Goal: Find specific page/section: Find specific page/section

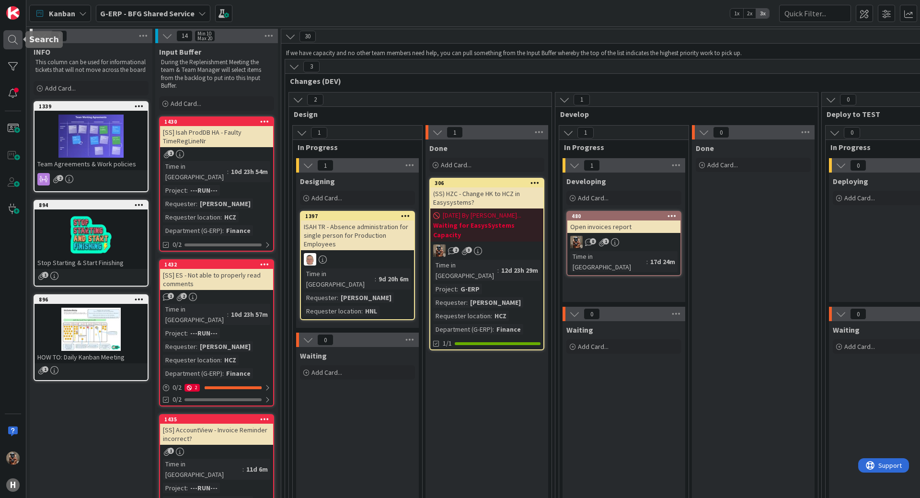
click at [17, 41] on div at bounding box center [12, 39] width 19 height 19
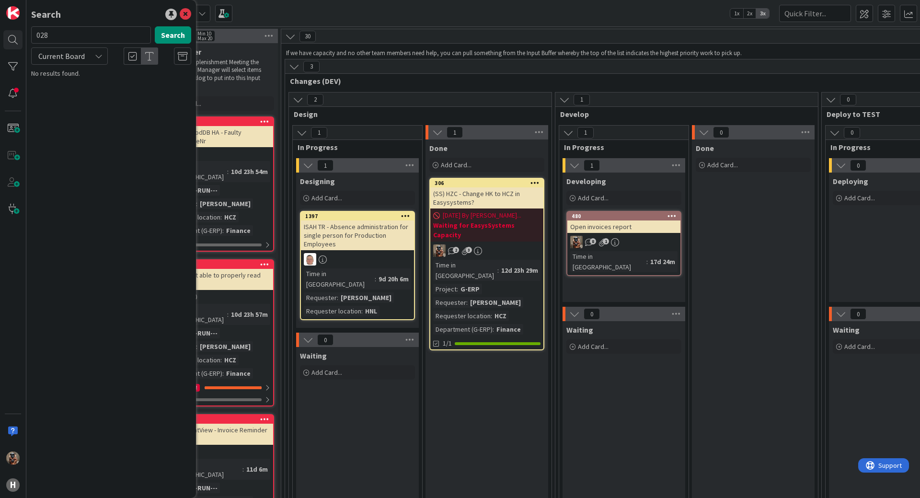
type input "028"
click at [88, 41] on input "028" at bounding box center [91, 34] width 120 height 17
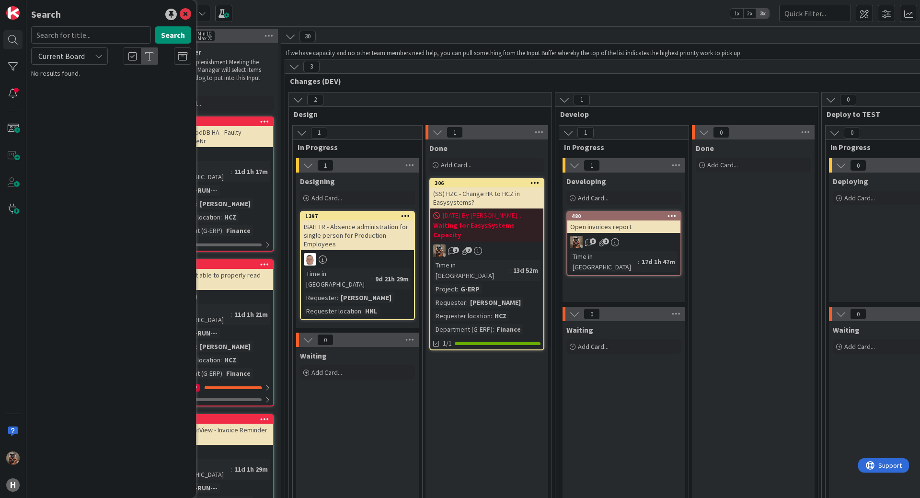
click at [771, 253] on div "Done Add Card..." at bounding box center [753, 371] width 123 height 465
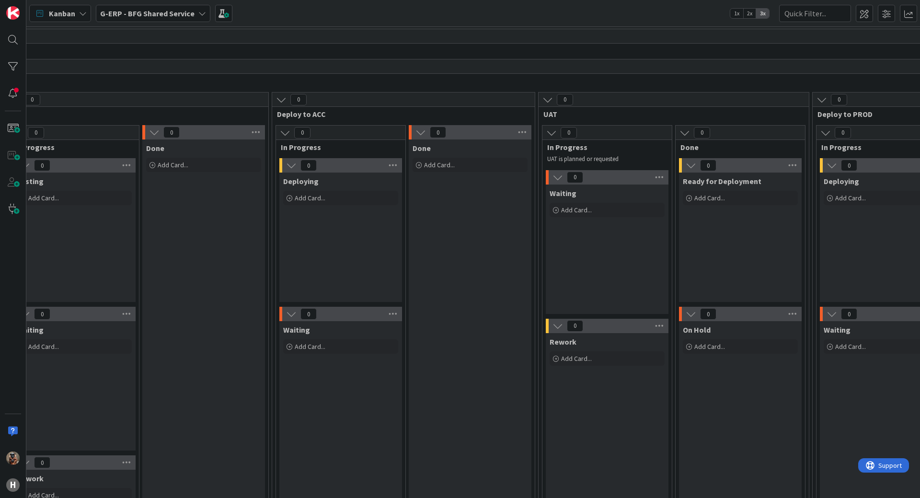
drag, startPoint x: 753, startPoint y: 253, endPoint x: 819, endPoint y: 235, distance: 68.1
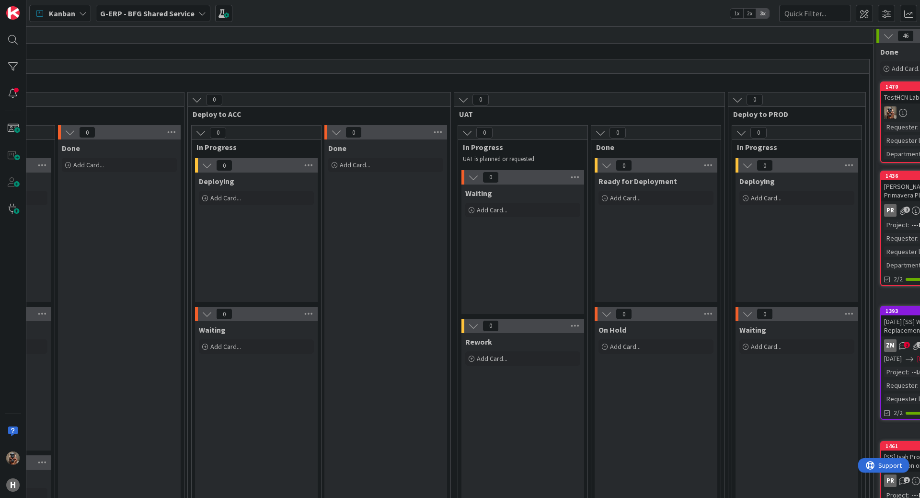
scroll to position [0, 1248]
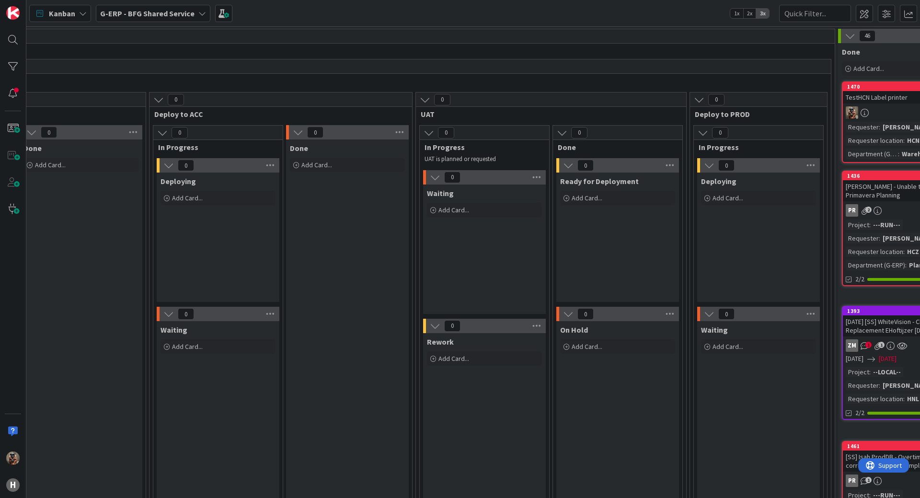
drag, startPoint x: 779, startPoint y: 221, endPoint x: 798, endPoint y: 221, distance: 18.7
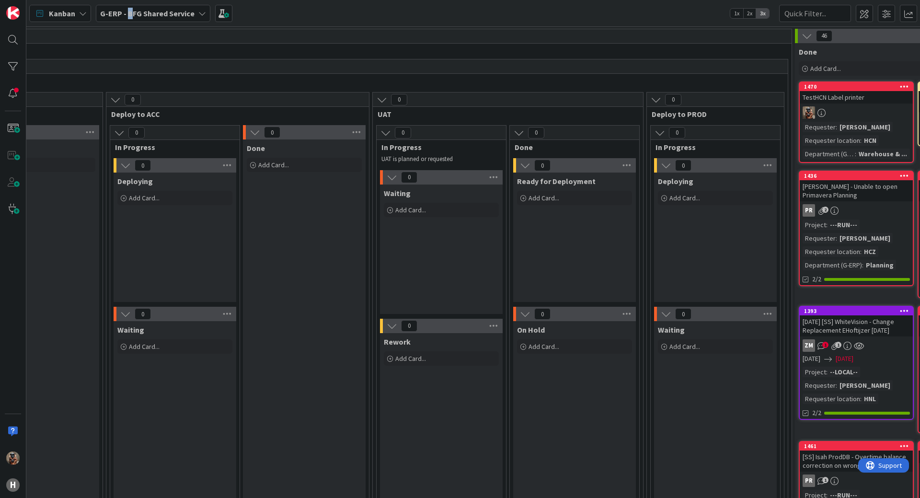
click at [128, 9] on div "G-ERP - BFG Shared Service" at bounding box center [153, 13] width 114 height 17
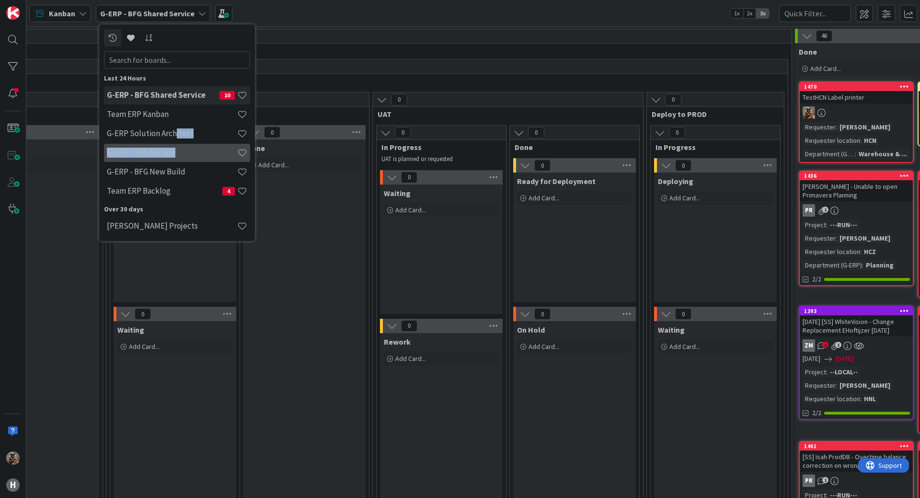
drag, startPoint x: 175, startPoint y: 137, endPoint x: 178, endPoint y: 154, distance: 17.4
click at [178, 154] on div "G-ERP - BFG Shared Service 10 Team ERP Kanban G-ERP Solution Architect G-ERP - …" at bounding box center [177, 143] width 146 height 115
click at [178, 154] on h4 "G-ERP - BFG Service" at bounding box center [172, 153] width 130 height 10
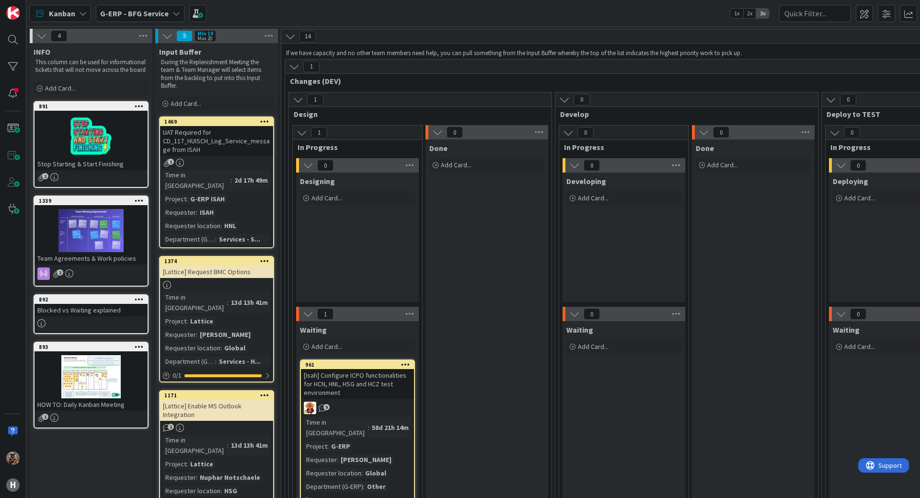
click at [156, 8] on span "G-ERP - BFG Service" at bounding box center [134, 13] width 69 height 11
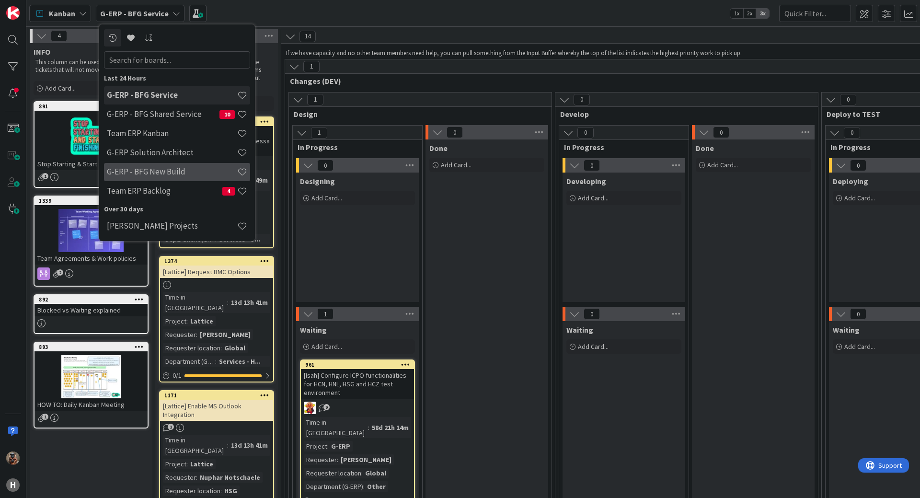
click at [158, 164] on div "G-ERP - BFG New Build" at bounding box center [177, 172] width 146 height 18
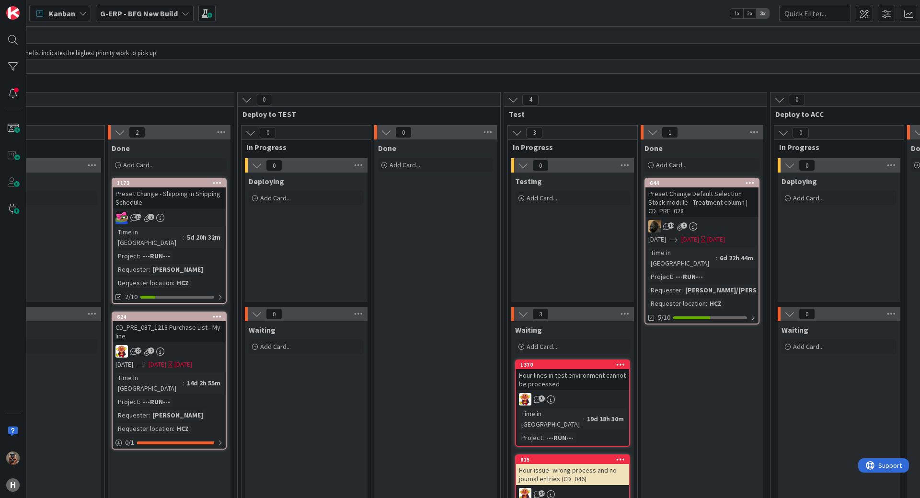
scroll to position [0, 1426]
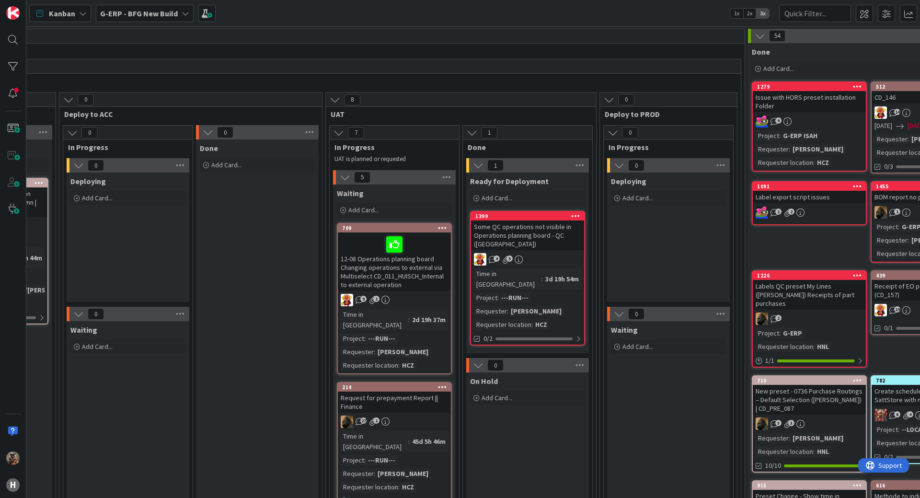
drag, startPoint x: 427, startPoint y: 217, endPoint x: 563, endPoint y: 190, distance: 139.3
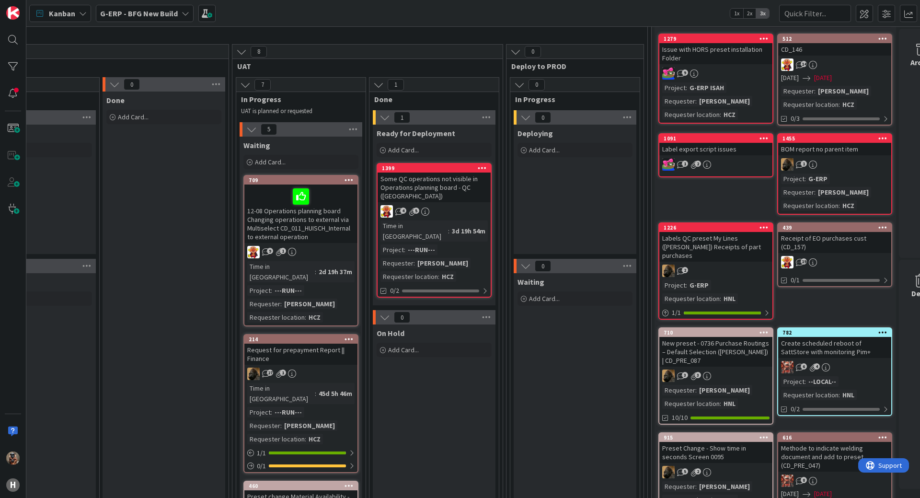
drag, startPoint x: 557, startPoint y: 187, endPoint x: 540, endPoint y: 184, distance: 16.5
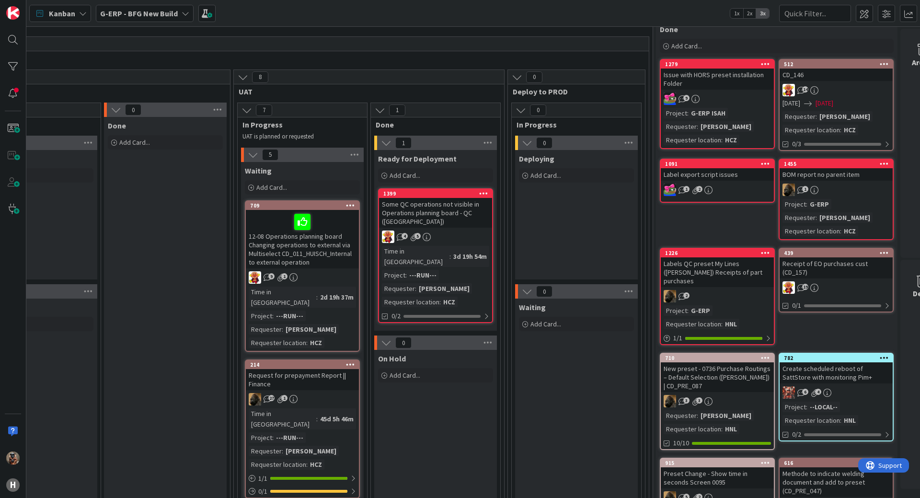
scroll to position [0, 1387]
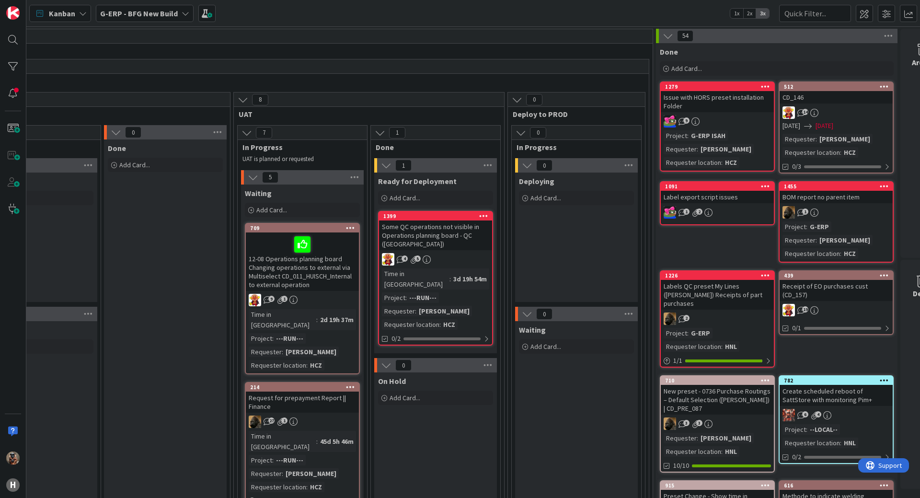
click at [472, 95] on div "8" at bounding box center [369, 99] width 270 height 14
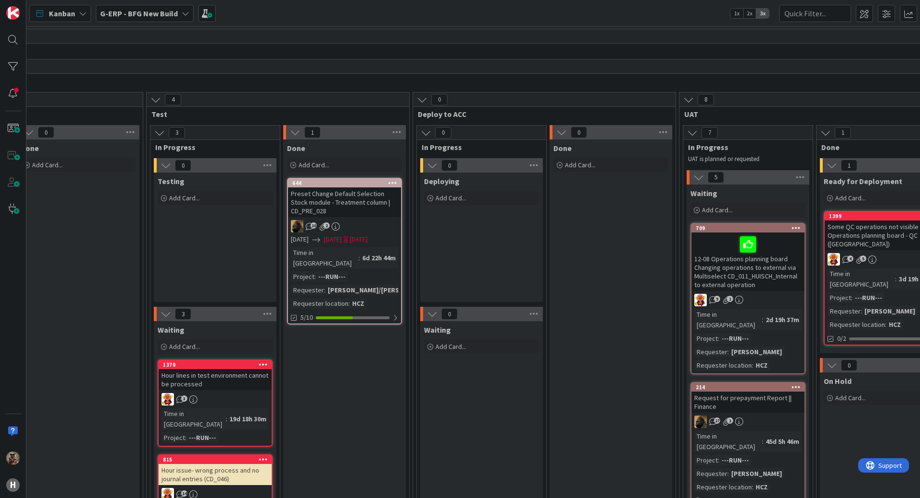
drag, startPoint x: 472, startPoint y: 95, endPoint x: 356, endPoint y: 84, distance: 116.0
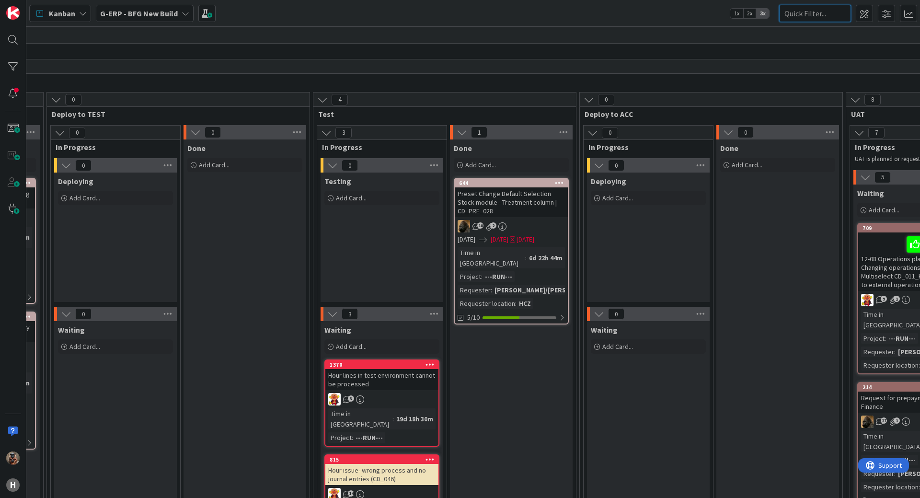
click at [824, 14] on input "text" at bounding box center [815, 13] width 72 height 17
paste input "• CD_PRE_037__1098"
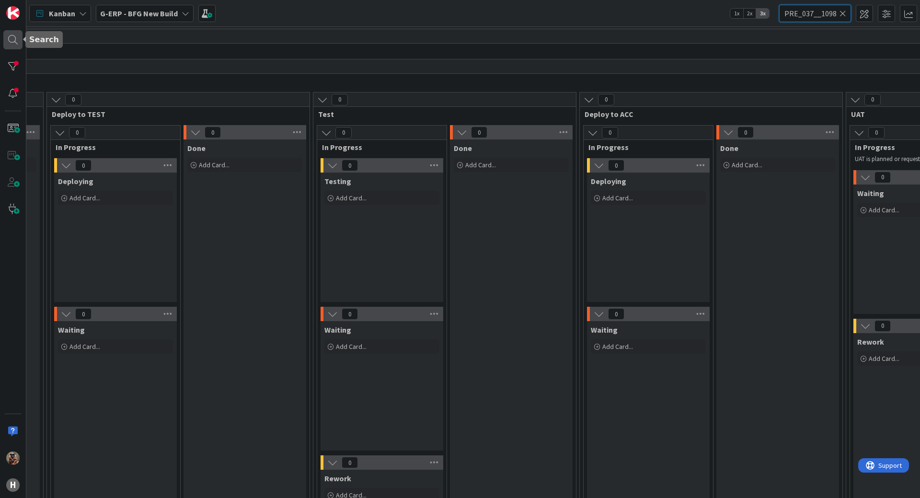
type input "• CD_PRE_037__1098"
click at [20, 45] on div at bounding box center [12, 39] width 19 height 19
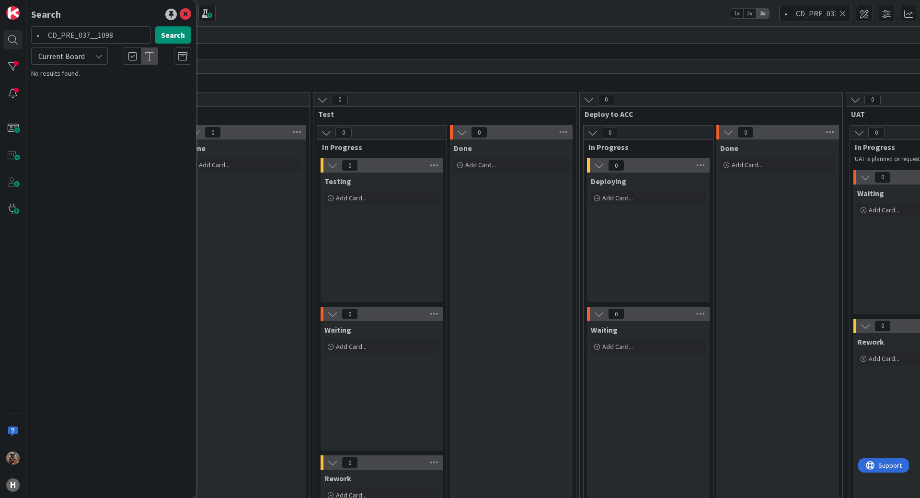
click at [45, 34] on input "• CD_PRE_037__1098" at bounding box center [91, 34] width 120 height 17
click at [124, 40] on input "CD_PRE_037__1098" at bounding box center [91, 34] width 120 height 17
paste input "• CD_PRE_037__1098"
click at [48, 37] on input "• CD_PRE_037__1098" at bounding box center [91, 34] width 120 height 17
type input "CD_PRE_037__1098"
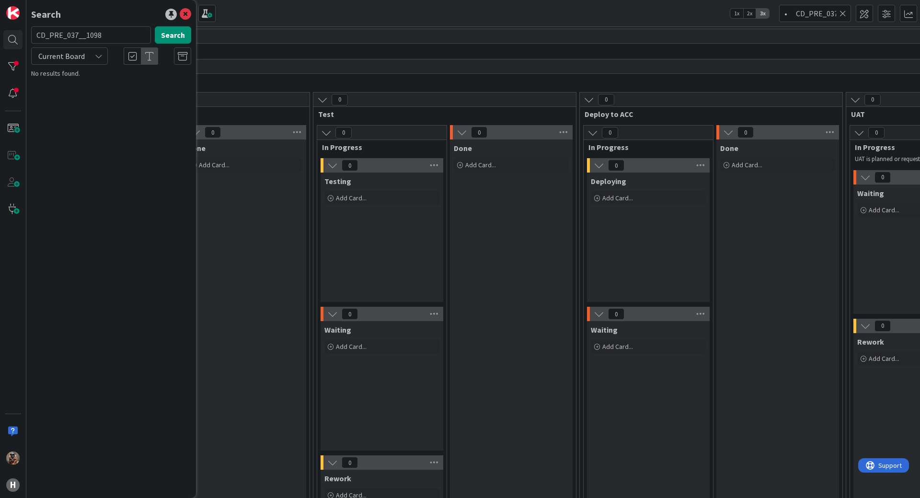
click at [296, 83] on span "Changes (DEV)" at bounding box center [382, 81] width 1734 height 10
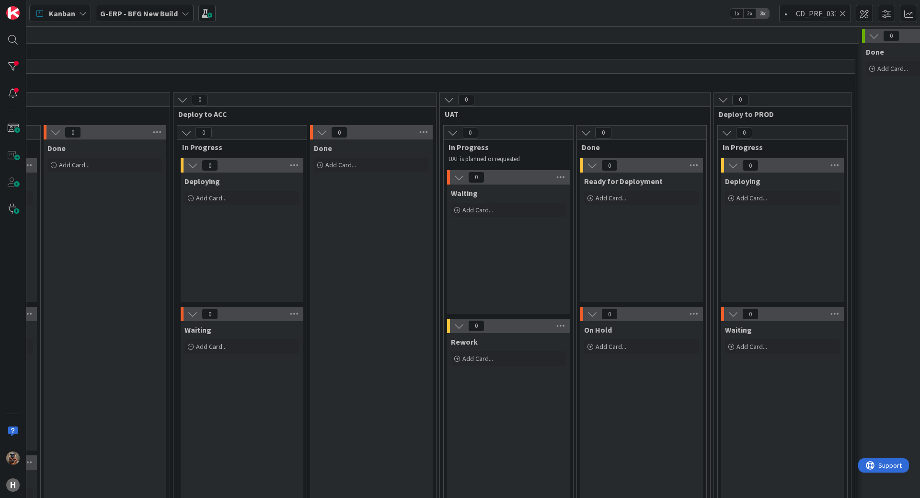
drag, startPoint x: 375, startPoint y: 263, endPoint x: 455, endPoint y: 254, distance: 80.5
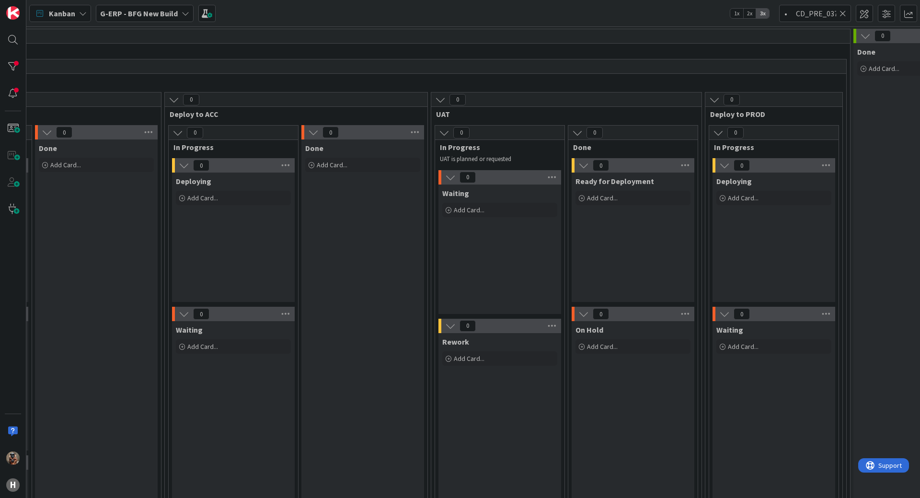
drag, startPoint x: 259, startPoint y: 86, endPoint x: 240, endPoint y: 81, distance: 20.2
click at [11, 34] on div at bounding box center [12, 39] width 19 height 19
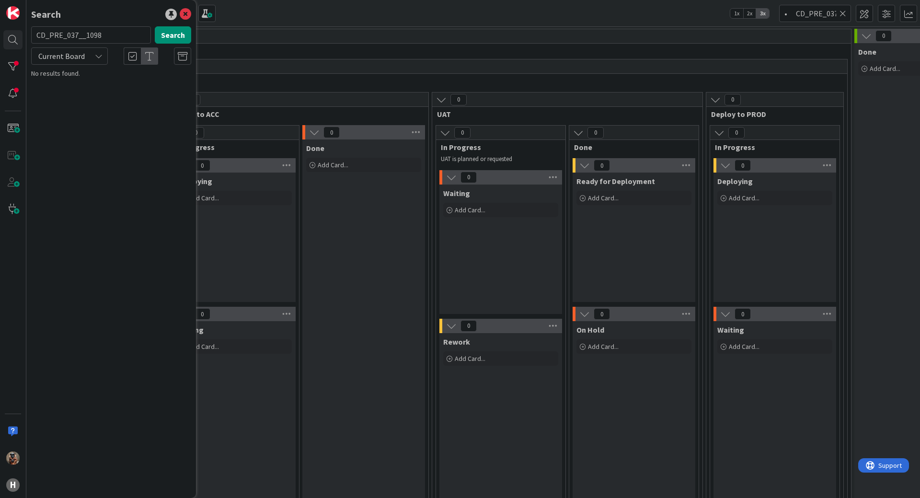
drag, startPoint x: 20, startPoint y: 29, endPoint x: -20, endPoint y: 29, distance: 39.8
click at [0, 29] on html "H Search CD_PRE_037__1098 Search Current Board No results found. Kanban G-ERP -…" at bounding box center [460, 249] width 920 height 498
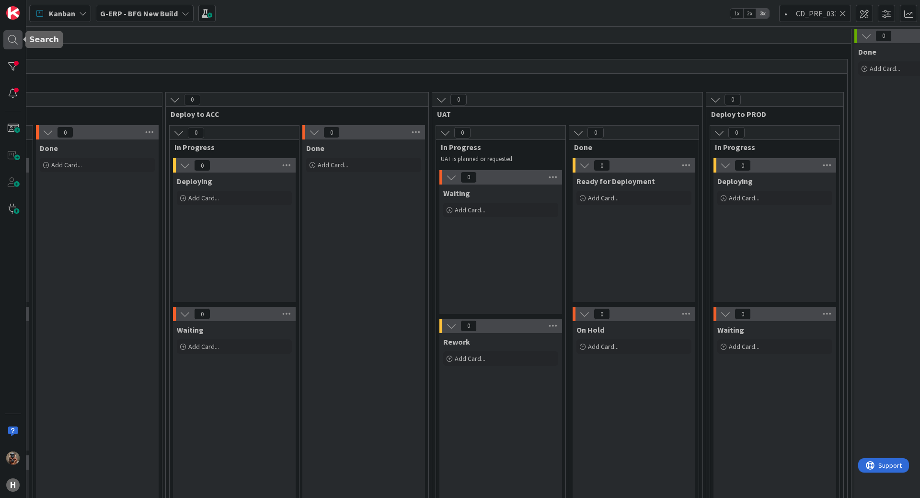
click at [15, 42] on div at bounding box center [12, 39] width 19 height 19
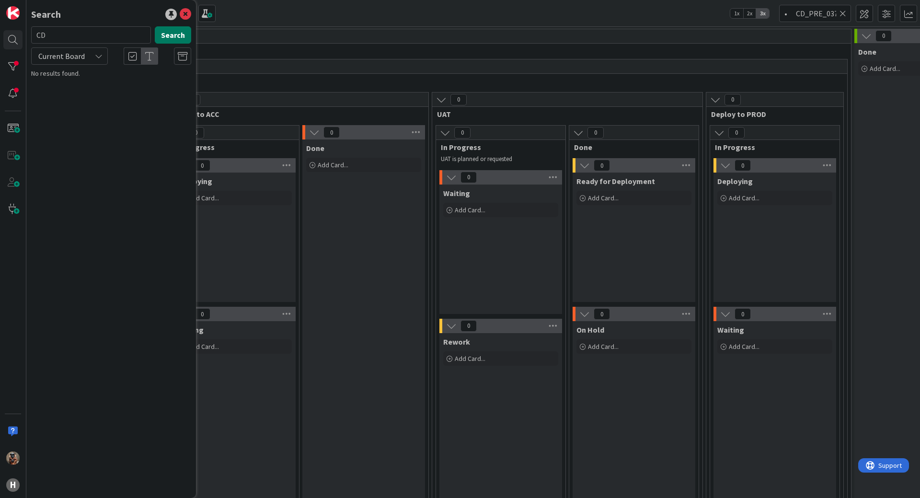
type input "C"
click at [176, 30] on button "Search" at bounding box center [173, 34] width 36 height 17
click at [184, 17] on icon at bounding box center [185, 14] width 11 height 11
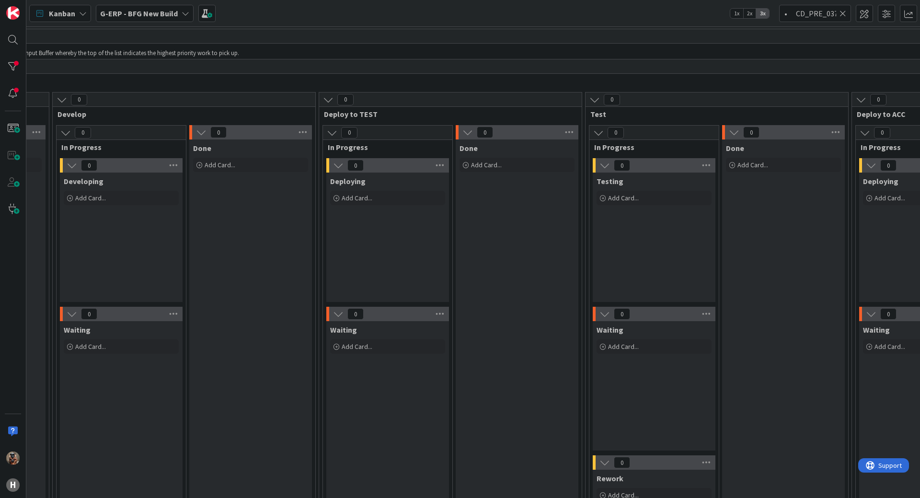
scroll to position [0, 0]
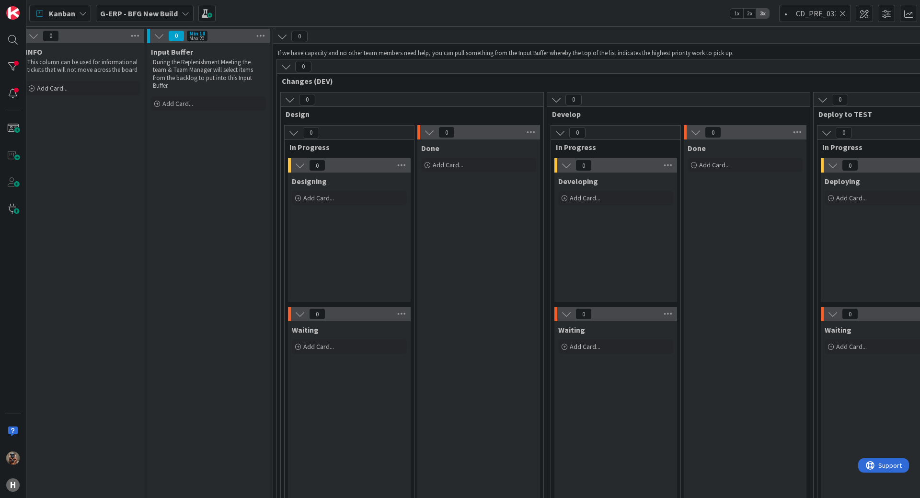
drag, startPoint x: 538, startPoint y: 230, endPoint x: 390, endPoint y: 225, distance: 148.1
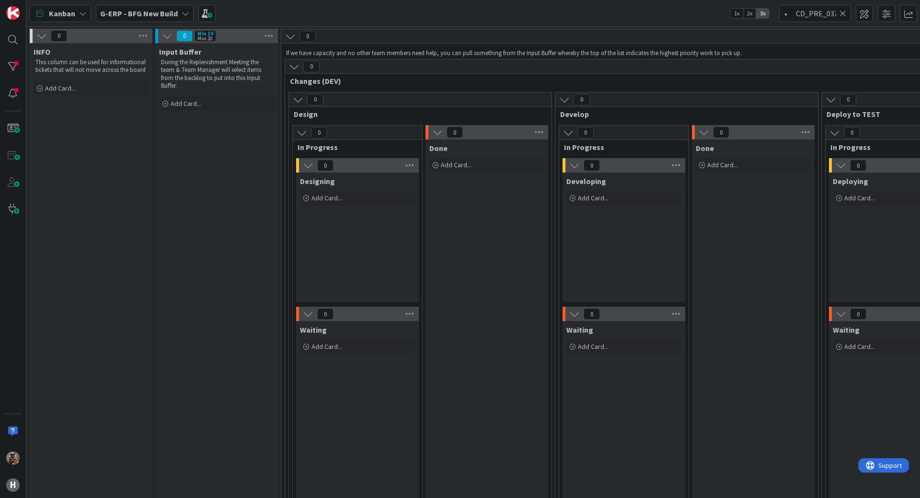
click at [841, 10] on icon at bounding box center [842, 13] width 7 height 9
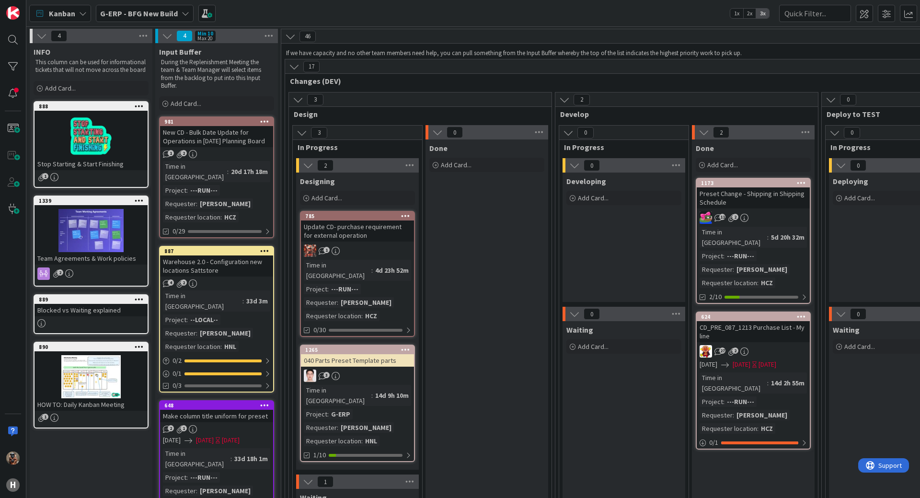
click at [141, 18] on span "G-ERP - BFG New Build" at bounding box center [139, 13] width 78 height 11
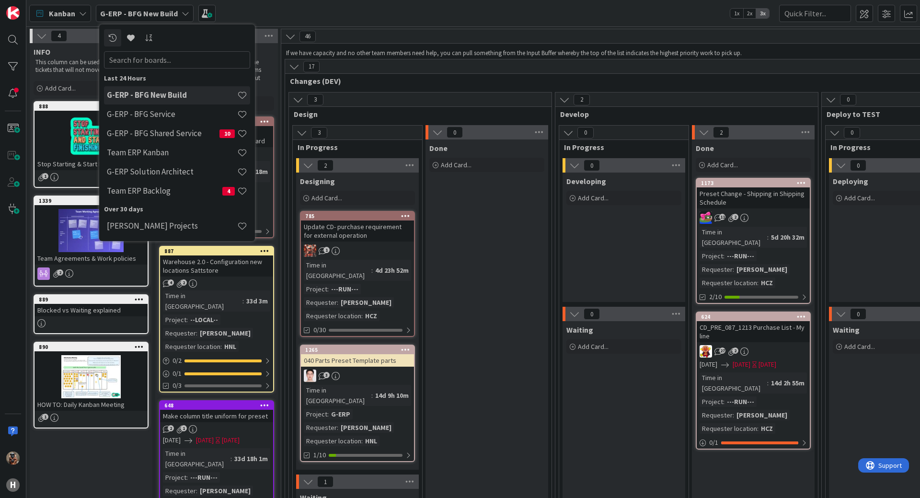
click at [185, 118] on h4 "G-ERP - BFG Service" at bounding box center [172, 114] width 130 height 10
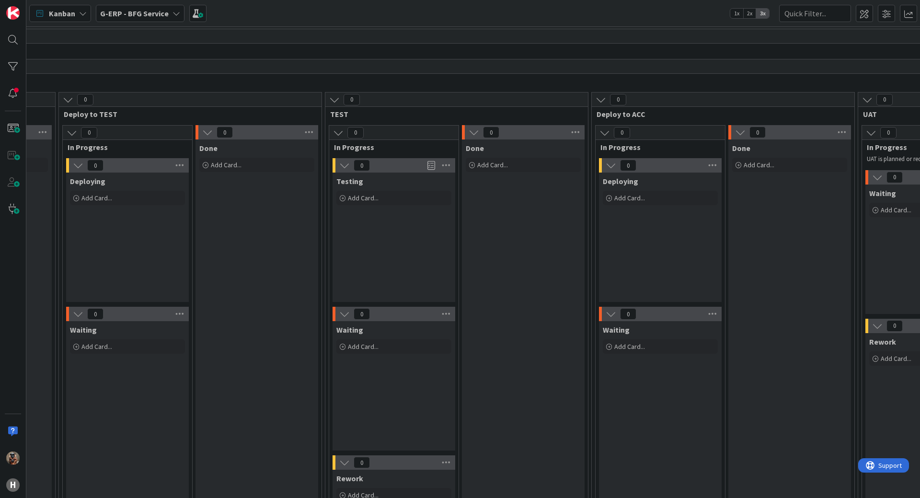
drag, startPoint x: 366, startPoint y: 266, endPoint x: 480, endPoint y: 247, distance: 115.6
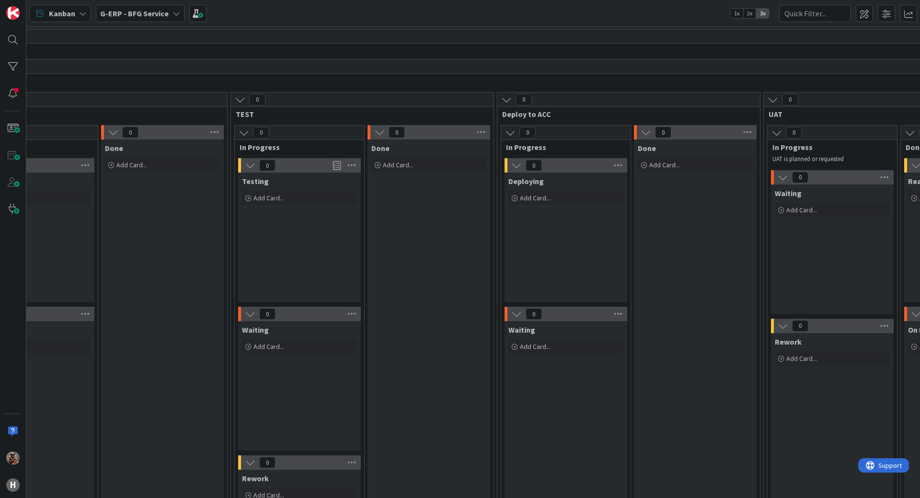
scroll to position [0, 1426]
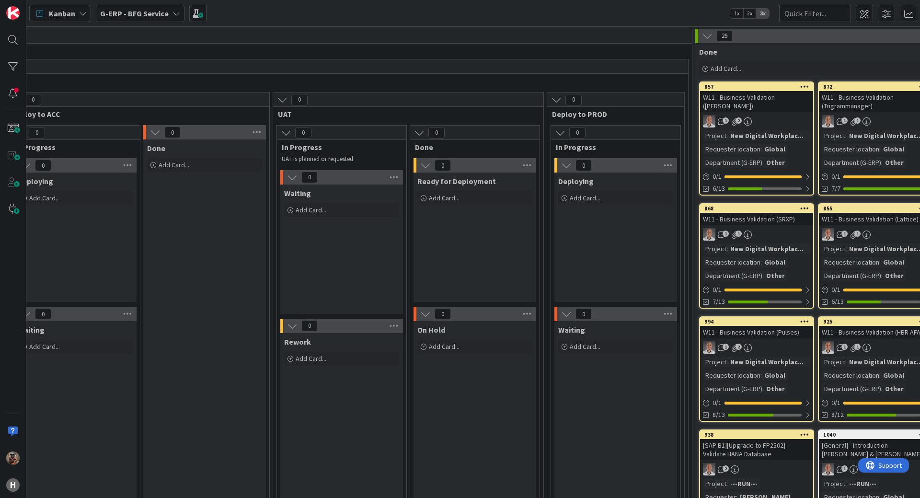
drag, startPoint x: 507, startPoint y: 242, endPoint x: 582, endPoint y: 241, distance: 74.7
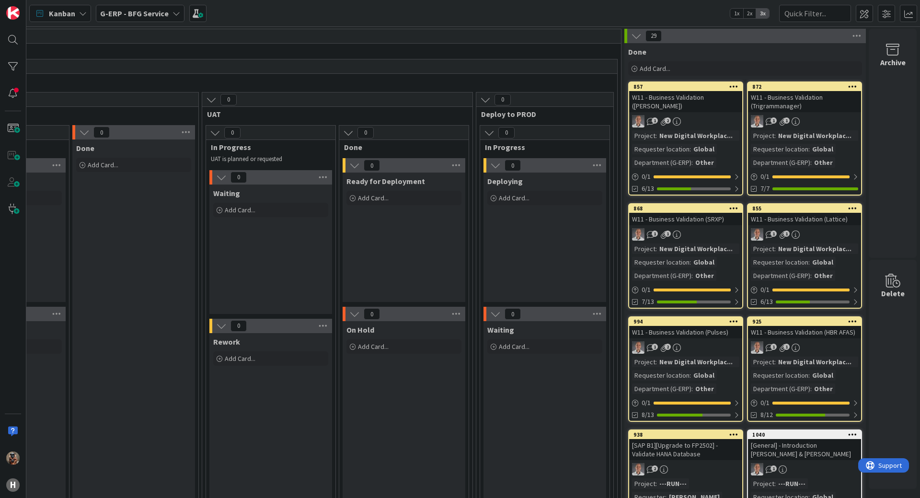
click at [162, 17] on b "G-ERP - BFG Service" at bounding box center [134, 14] width 69 height 10
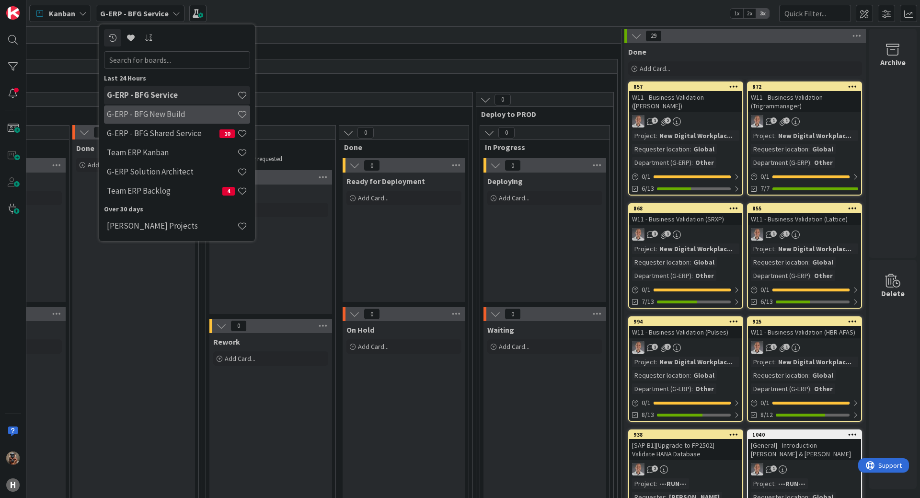
click at [183, 116] on h4 "G-ERP - BFG New Build" at bounding box center [172, 114] width 130 height 10
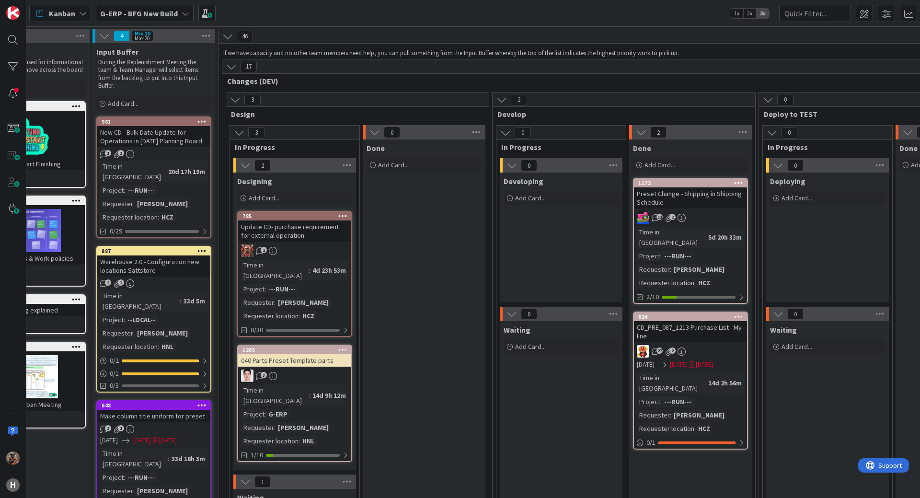
drag, startPoint x: 467, startPoint y: 232, endPoint x: 516, endPoint y: 228, distance: 49.5
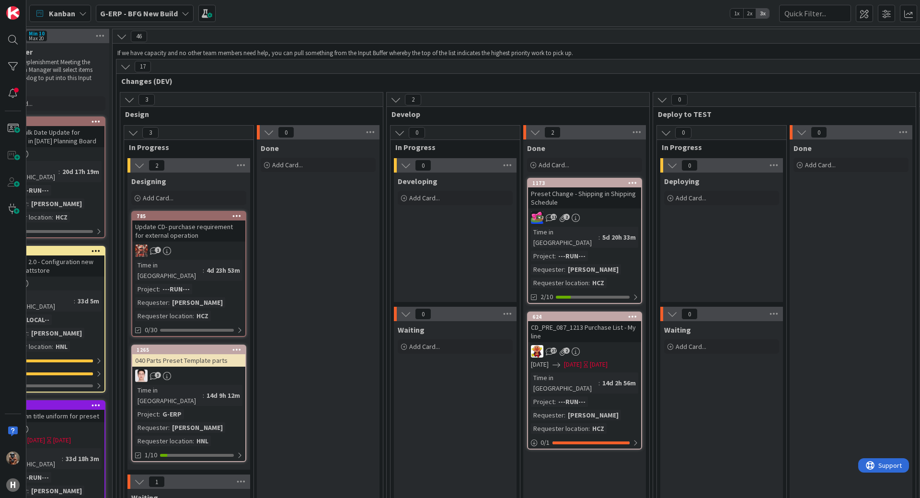
drag, startPoint x: 434, startPoint y: 233, endPoint x: 475, endPoint y: 228, distance: 41.5
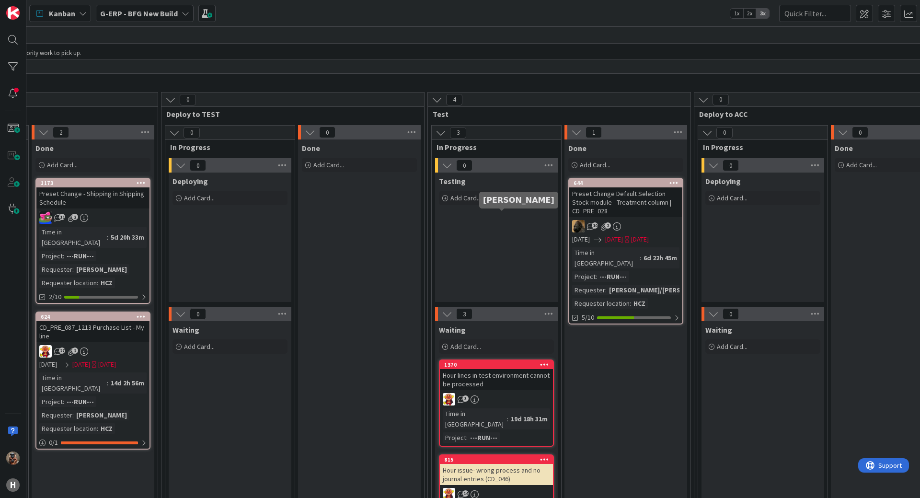
drag, startPoint x: 458, startPoint y: 229, endPoint x: 585, endPoint y: 214, distance: 127.8
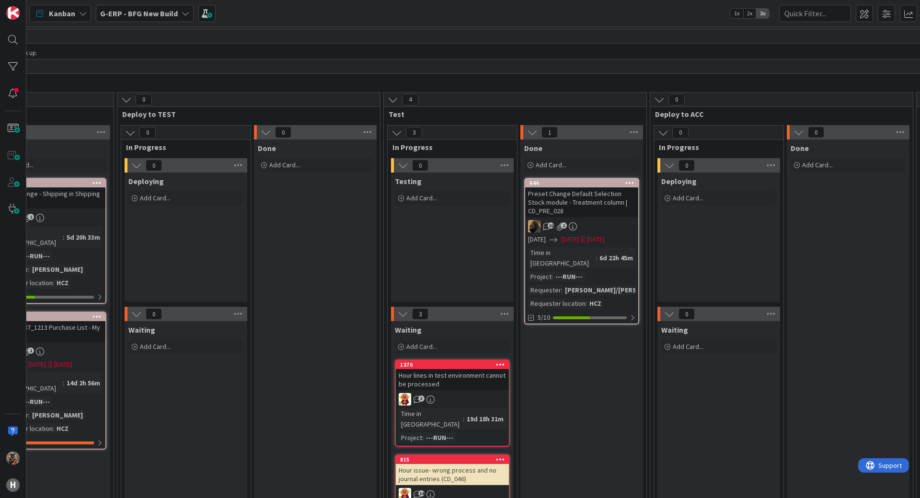
drag, startPoint x: 460, startPoint y: 221, endPoint x: 379, endPoint y: 218, distance: 80.5
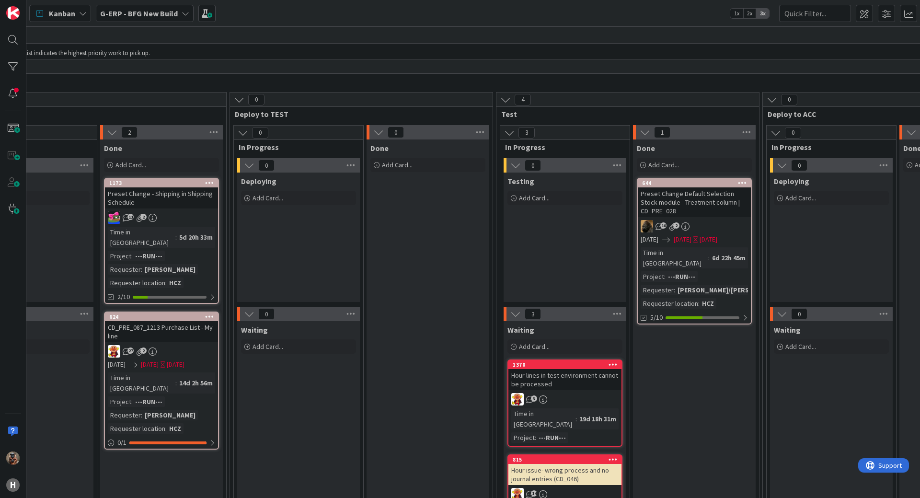
drag, startPoint x: 394, startPoint y: 217, endPoint x: 380, endPoint y: 217, distance: 13.4
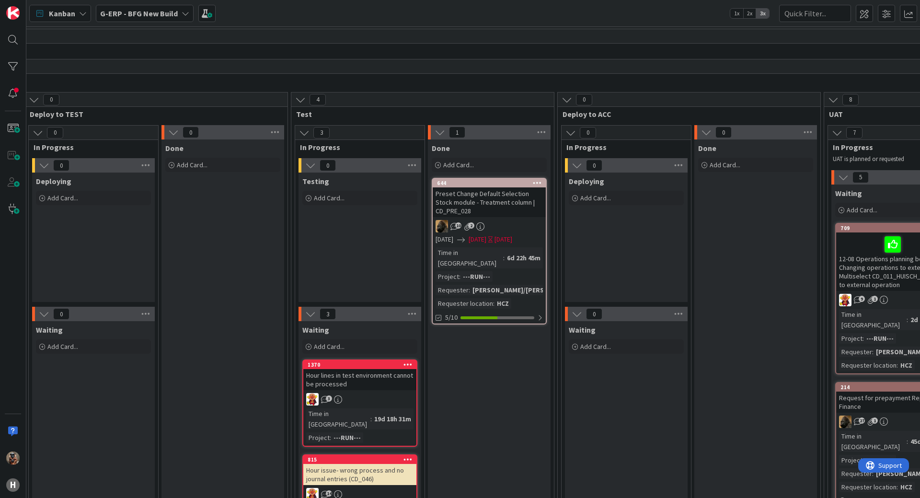
scroll to position [0, 947]
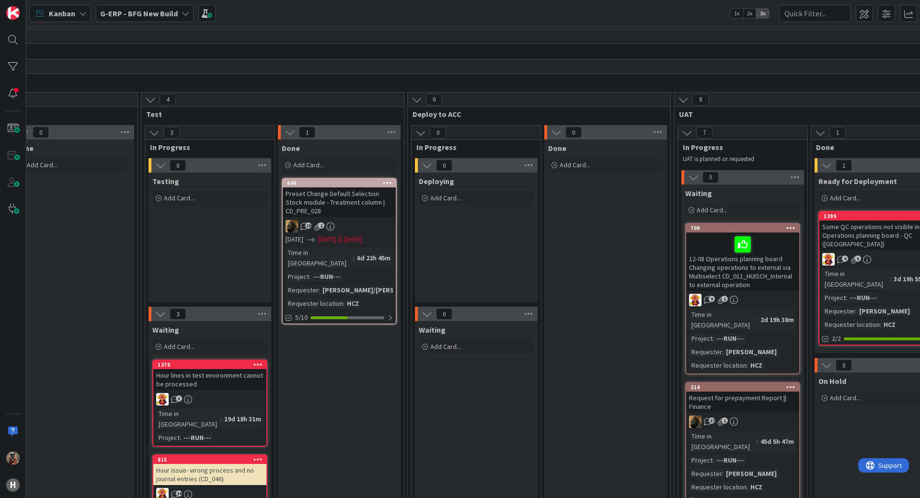
drag, startPoint x: 421, startPoint y: 210, endPoint x: 475, endPoint y: 210, distance: 54.6
click at [132, 10] on b "G-ERP - BFG New Build" at bounding box center [139, 14] width 78 height 10
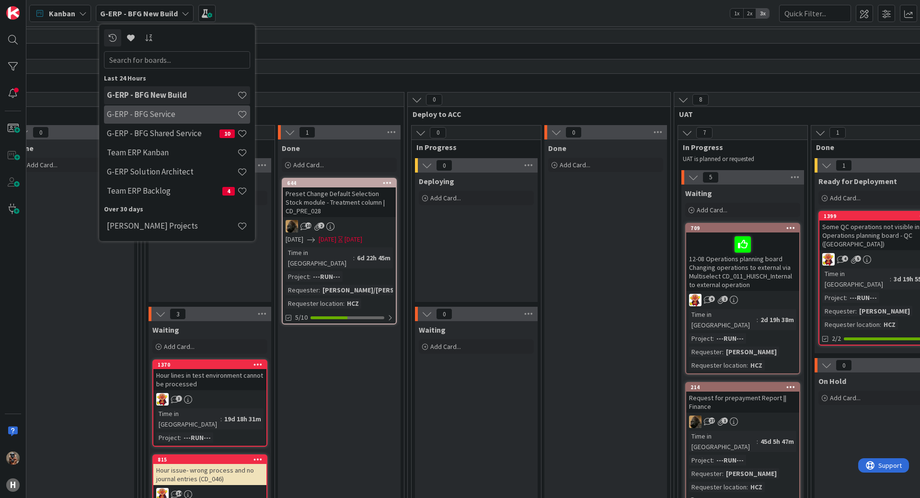
click at [145, 111] on h4 "G-ERP - BFG Service" at bounding box center [172, 114] width 130 height 10
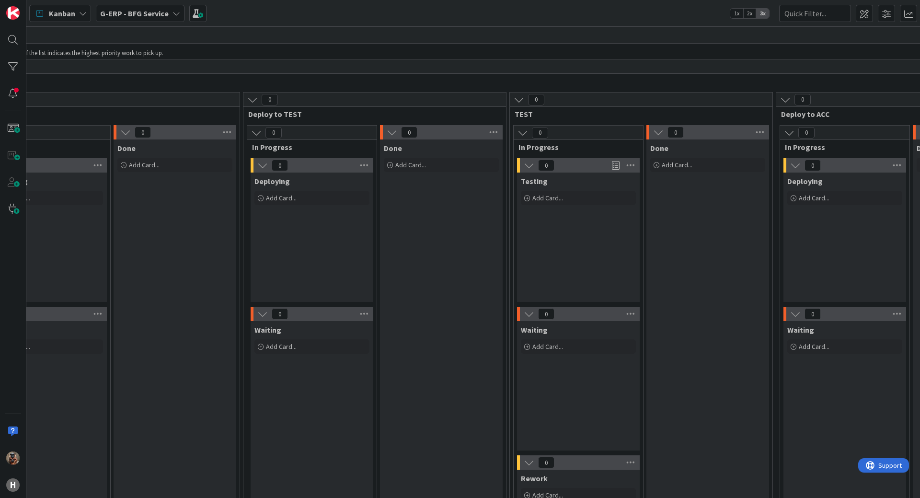
drag, startPoint x: 549, startPoint y: 216, endPoint x: 617, endPoint y: 206, distance: 69.2
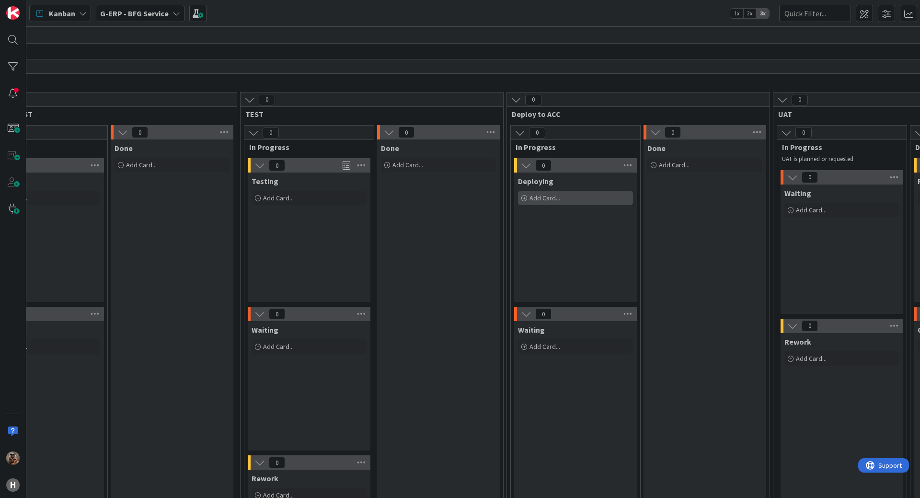
scroll to position [0, 914]
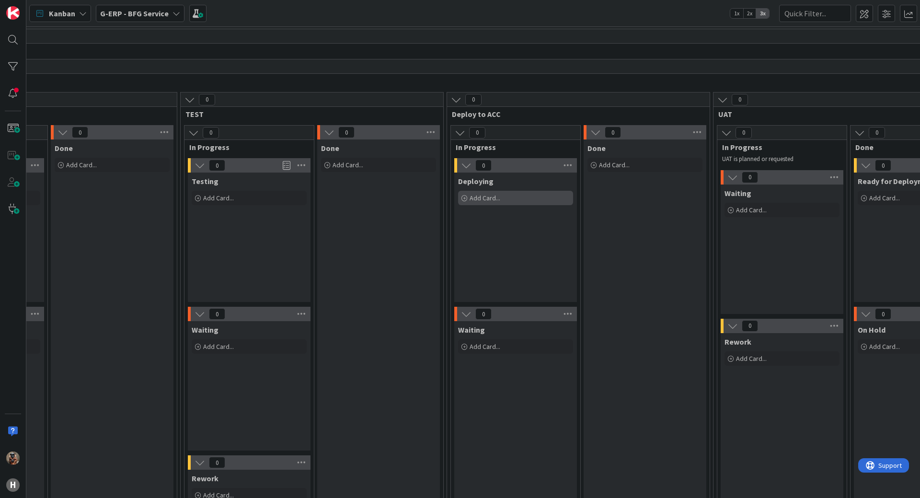
drag, startPoint x: 606, startPoint y: 206, endPoint x: 647, endPoint y: 203, distance: 40.9
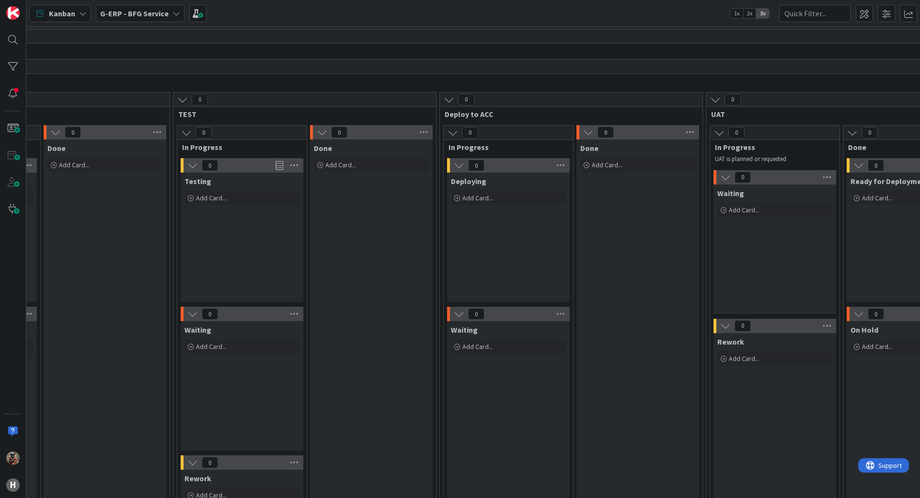
click at [143, 10] on b "G-ERP - BFG Service" at bounding box center [134, 14] width 69 height 10
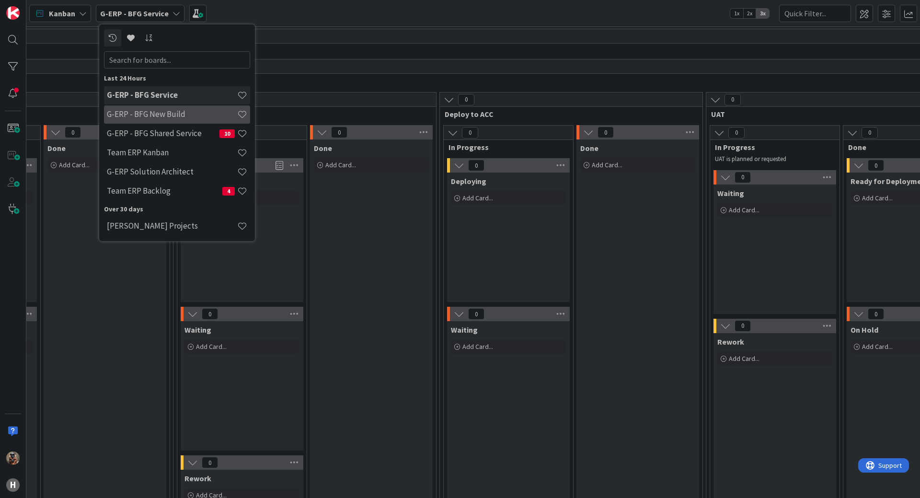
click at [159, 117] on h4 "G-ERP - BFG New Build" at bounding box center [172, 114] width 130 height 10
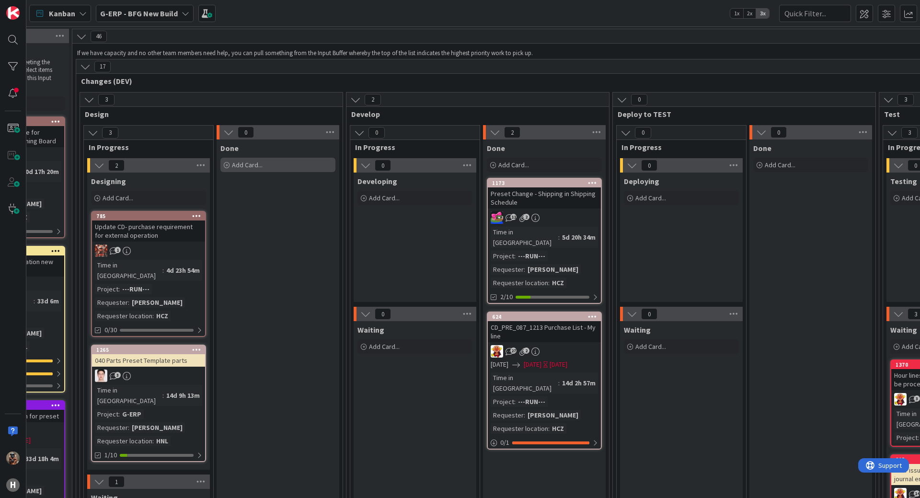
scroll to position [0, 280]
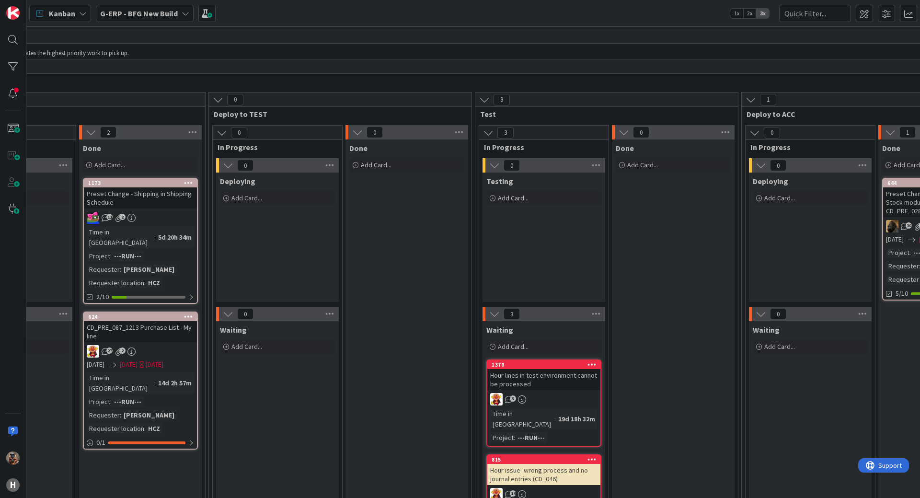
drag, startPoint x: 326, startPoint y: 165, endPoint x: 376, endPoint y: 161, distance: 50.0
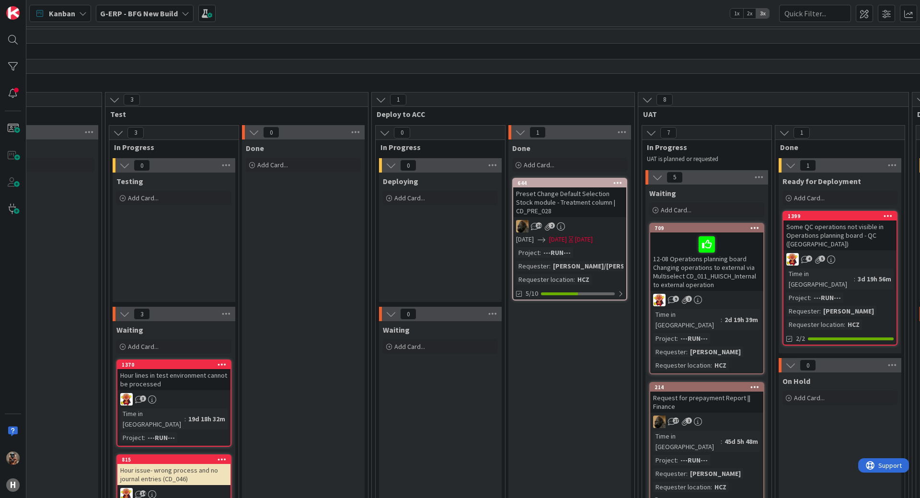
drag, startPoint x: 387, startPoint y: 188, endPoint x: 467, endPoint y: 187, distance: 80.0
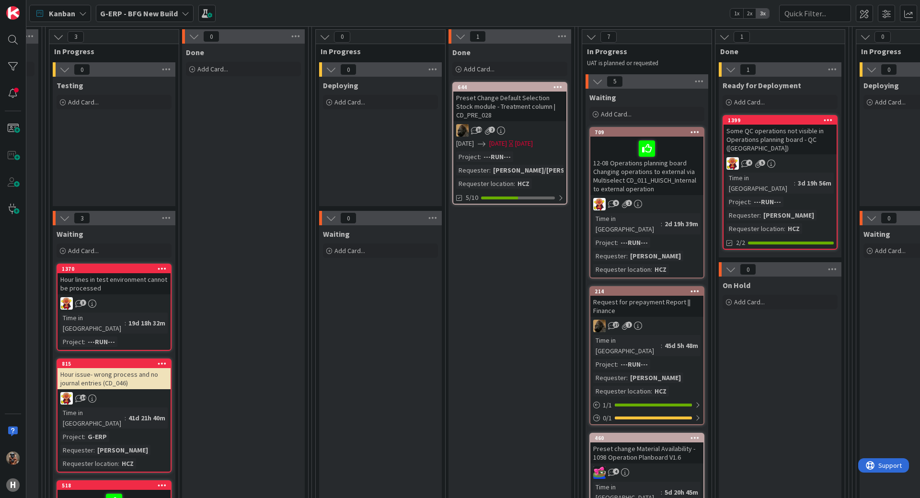
drag, startPoint x: 288, startPoint y: 140, endPoint x: 230, endPoint y: 136, distance: 58.6
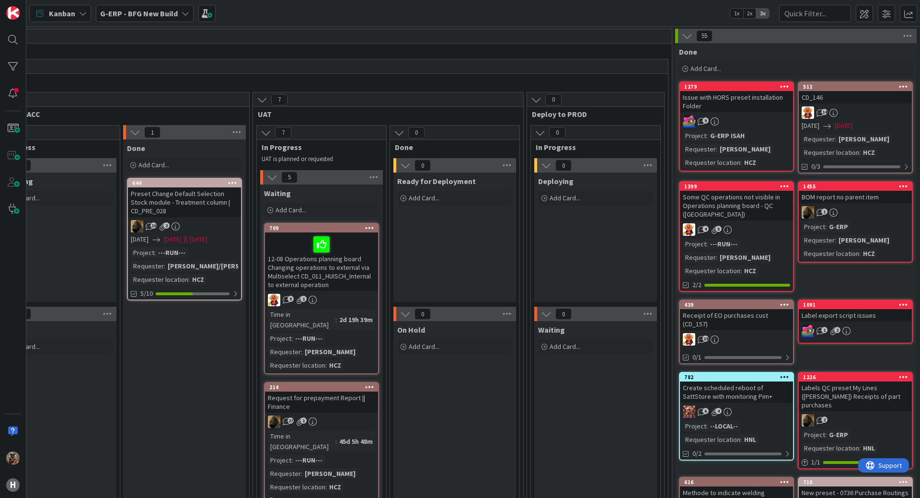
scroll to position [0, 1426]
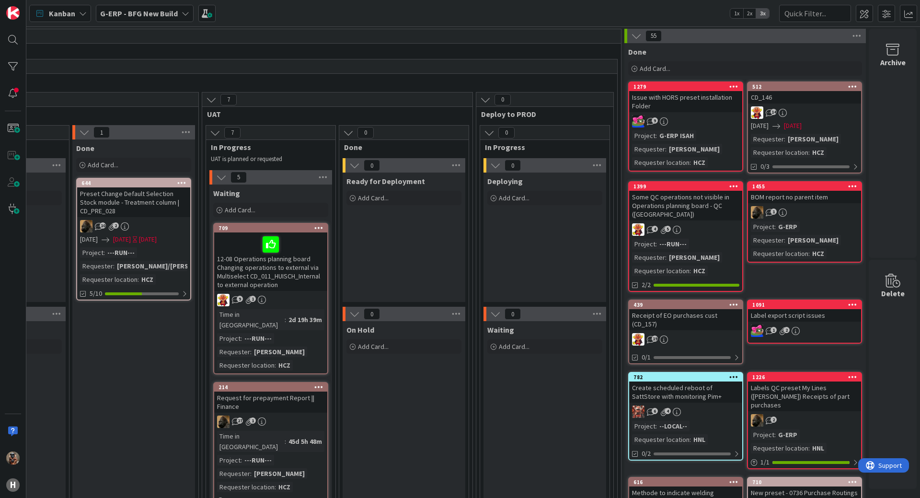
drag, startPoint x: 395, startPoint y: 229, endPoint x: 466, endPoint y: 227, distance: 70.5
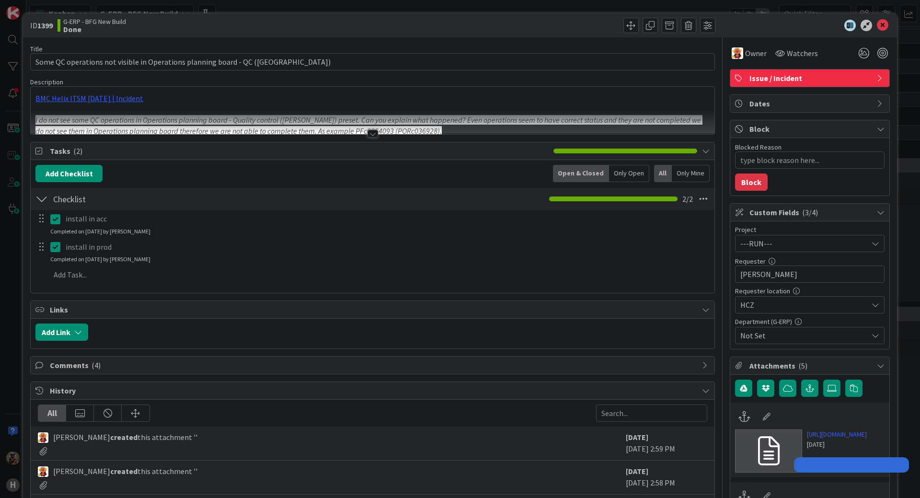
type textarea "x"
